Goal: Information Seeking & Learning: Learn about a topic

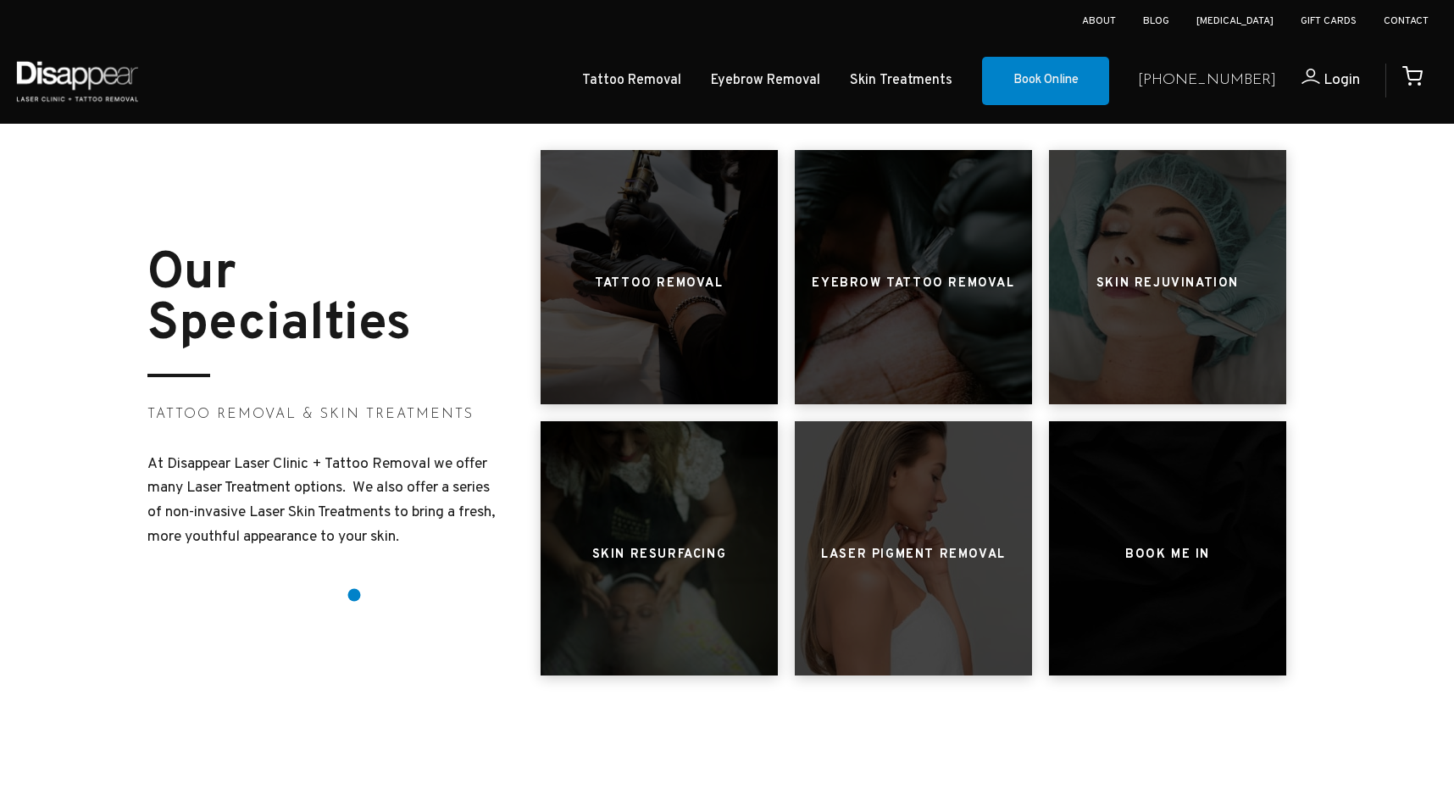
scroll to position [690, 0]
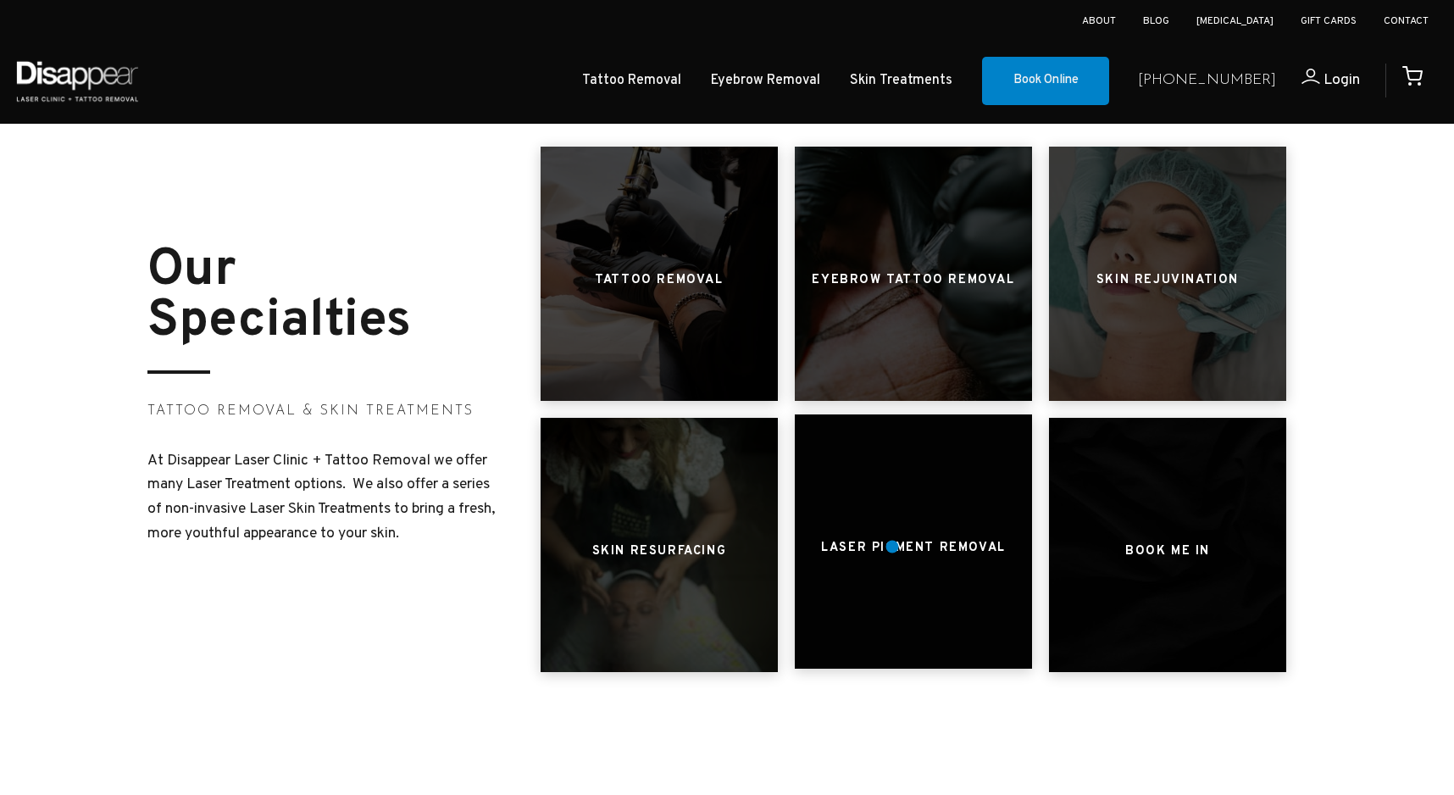
click at [892, 546] on h3 "Laser Pigment Removal" at bounding box center [913, 548] width 185 height 32
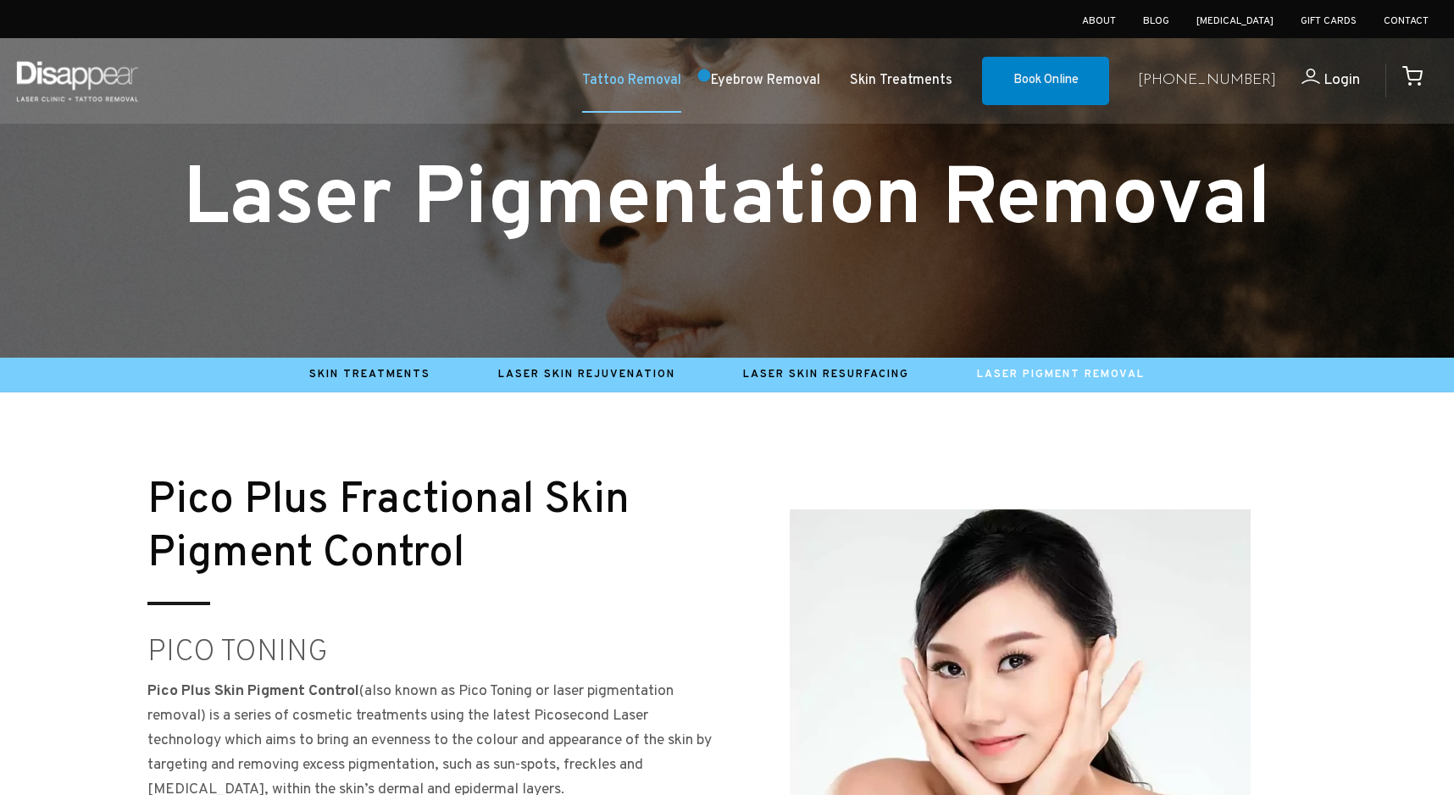
click at [681, 75] on link "Tattoo Removal" at bounding box center [631, 81] width 99 height 25
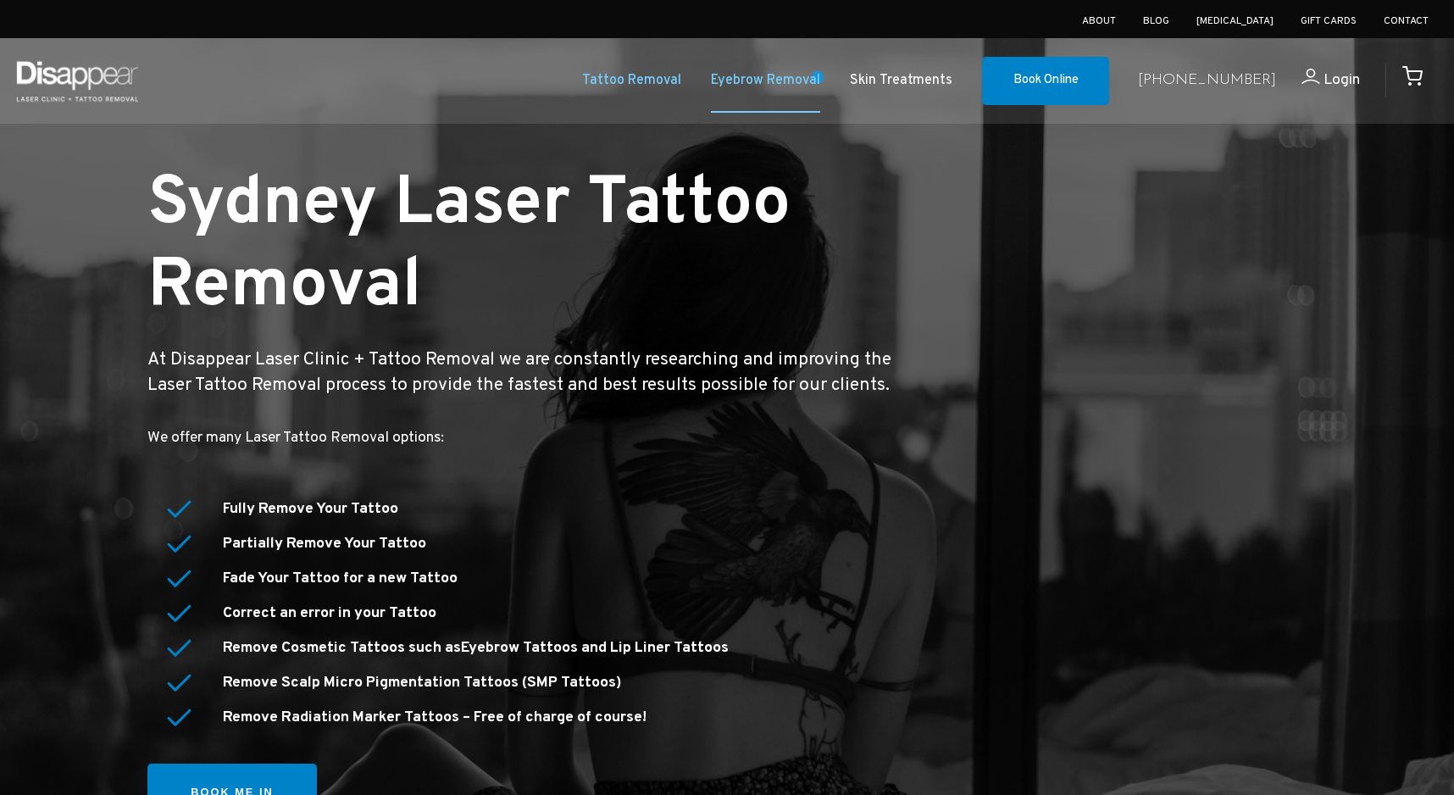
click at [817, 77] on link "Eyebrow Removal" at bounding box center [765, 81] width 109 height 25
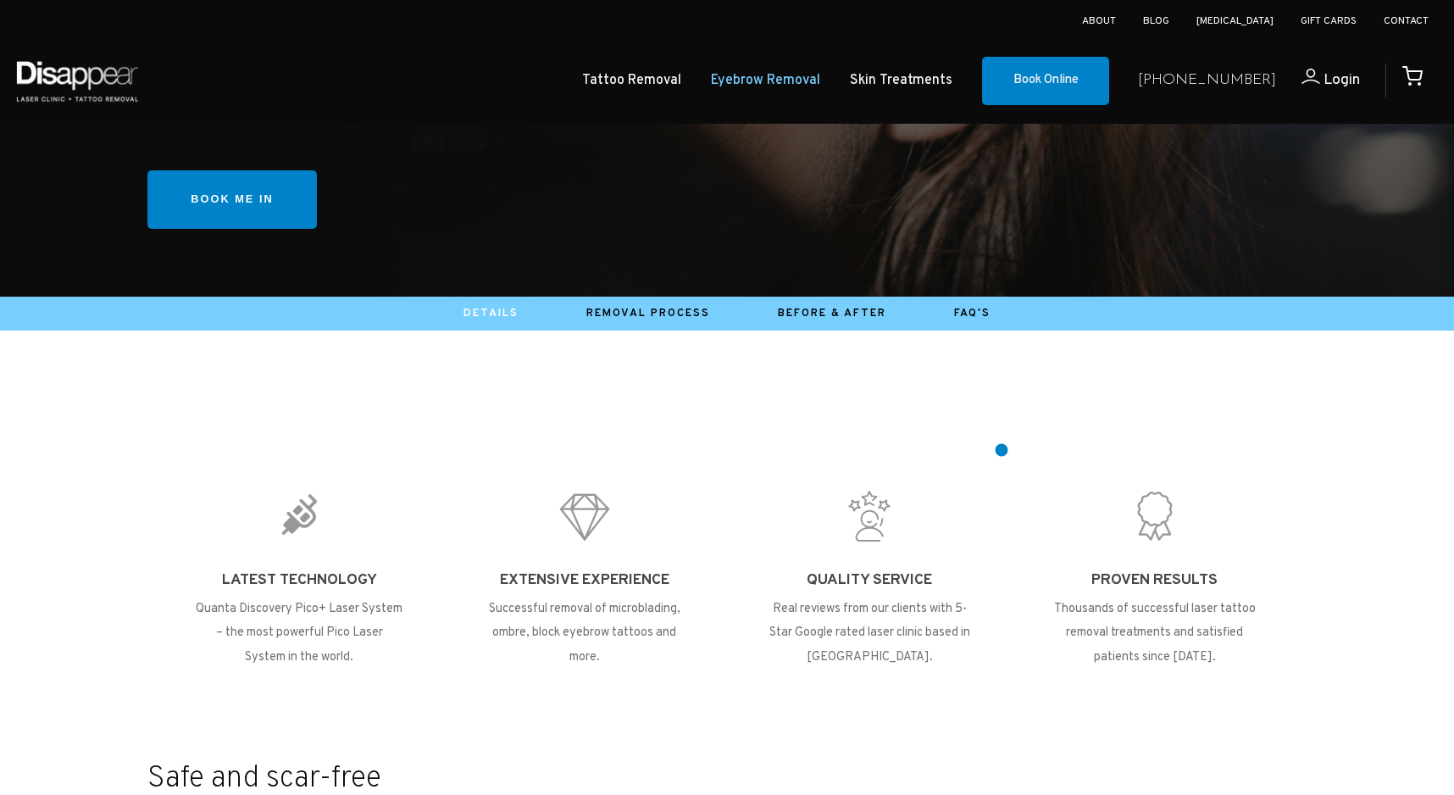
scroll to position [406, 0]
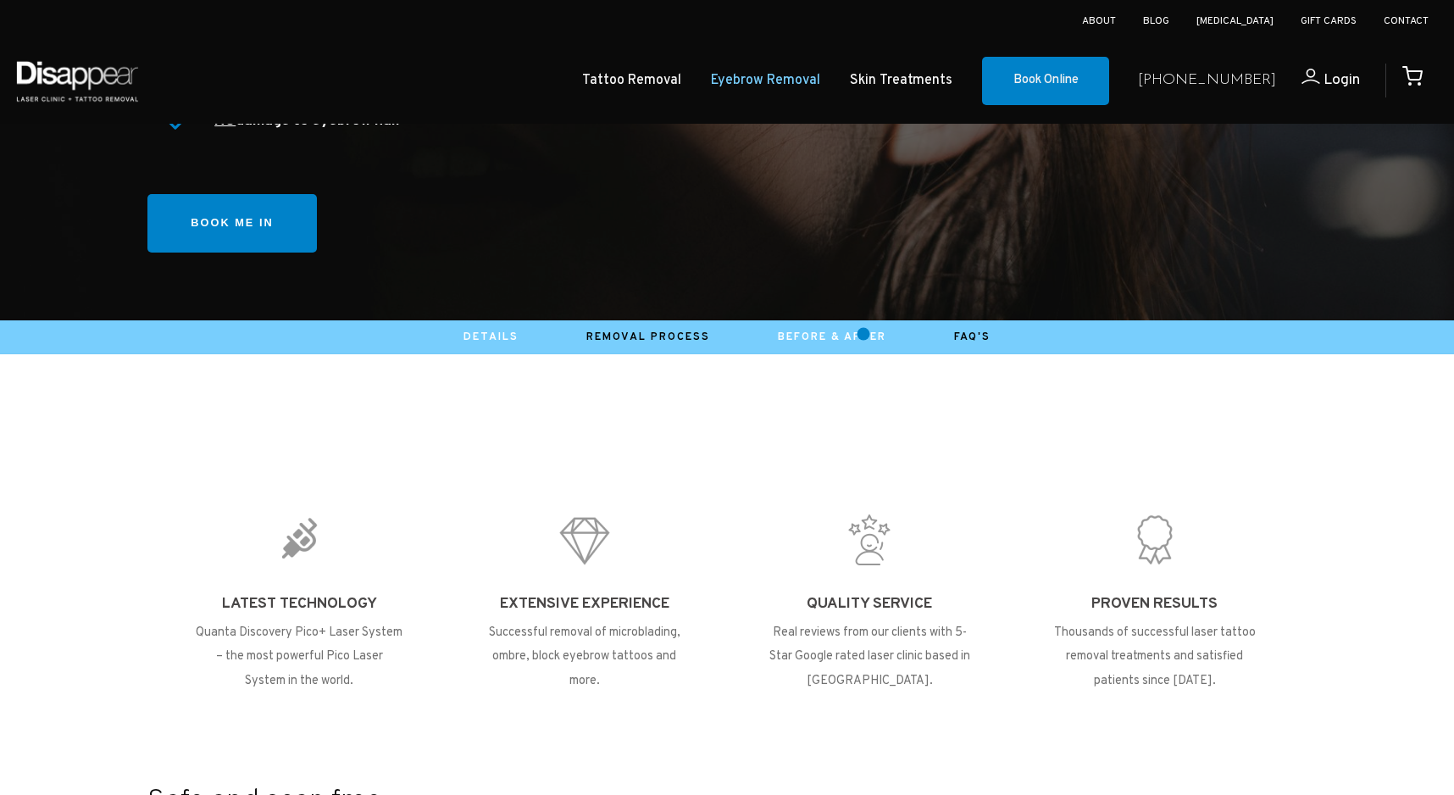
click at [863, 334] on link "Before & After" at bounding box center [832, 337] width 108 height 14
